Goal: Check status: Check status

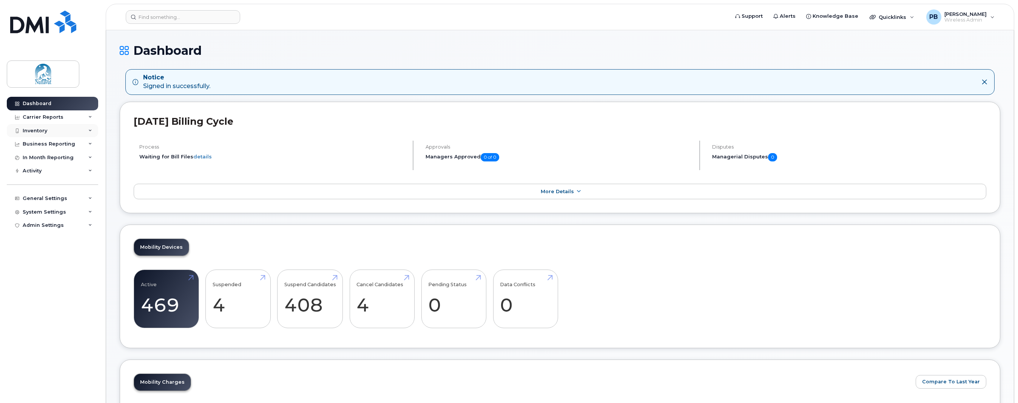
click at [45, 128] on div "Inventory" at bounding box center [35, 131] width 25 height 6
click at [58, 141] on div "Mobility Devices" at bounding box center [47, 144] width 43 height 7
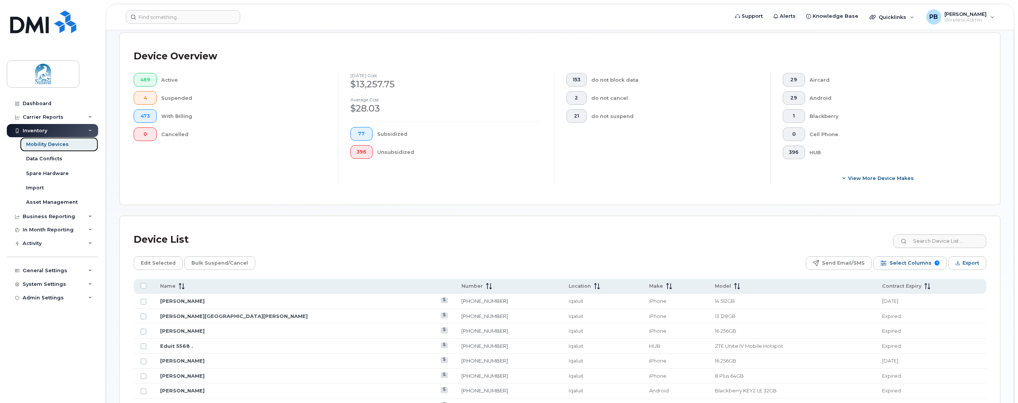
scroll to position [189, 0]
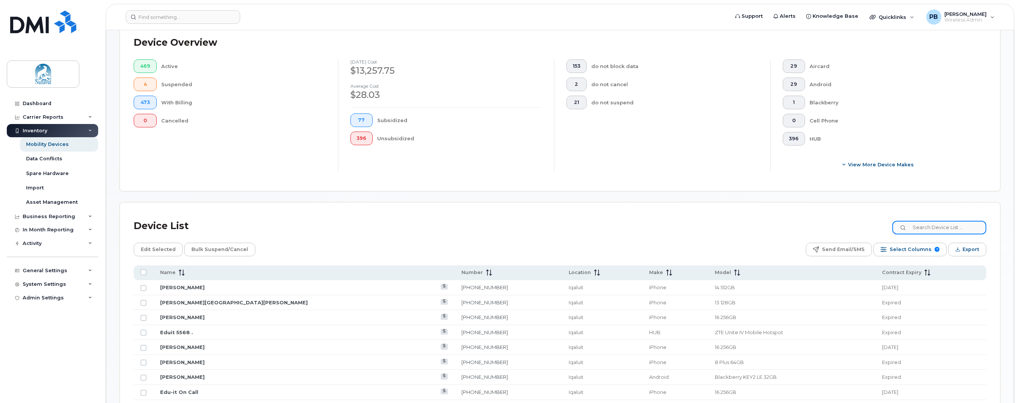
click at [939, 227] on input at bounding box center [939, 228] width 94 height 14
type input "1339"
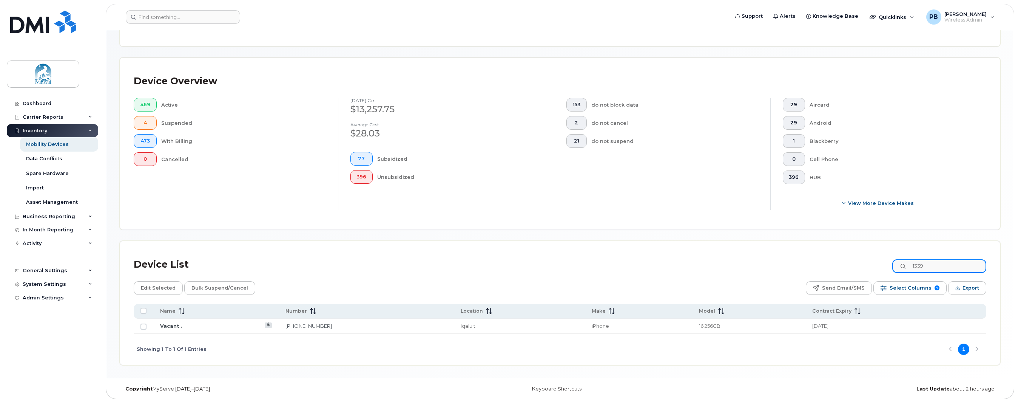
scroll to position [149, 0]
click at [142, 326] on input "Row Unselected" at bounding box center [143, 327] width 6 height 6
checkbox input "true"
click at [175, 325] on link "Vacant ." at bounding box center [171, 327] width 22 height 6
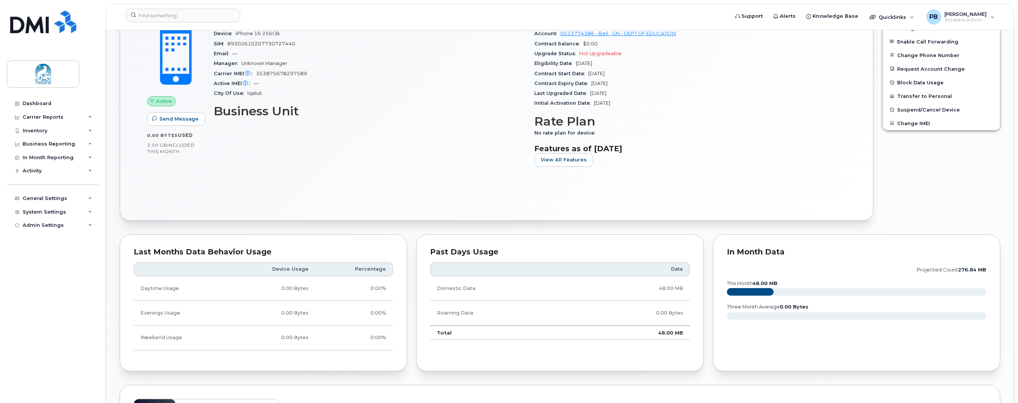
scroll to position [208, 0]
